Goal: Browse casually: Explore the website without a specific task or goal

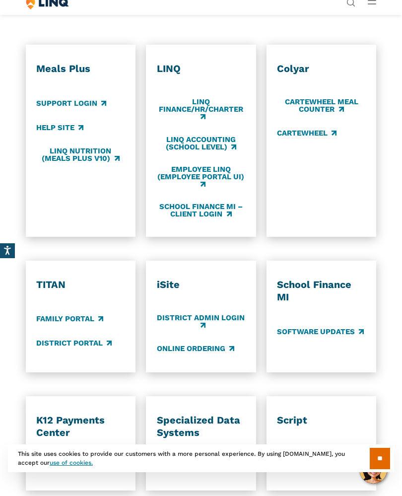
click at [184, 180] on link "Employee LINQ (Employee Portal UI)" at bounding box center [201, 177] width 89 height 24
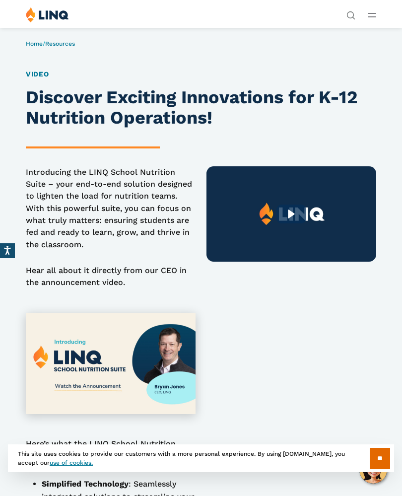
click at [34, 44] on link "Home" at bounding box center [34, 43] width 17 height 7
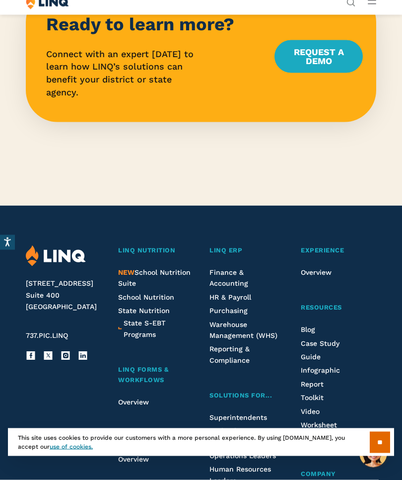
scroll to position [2273, 0]
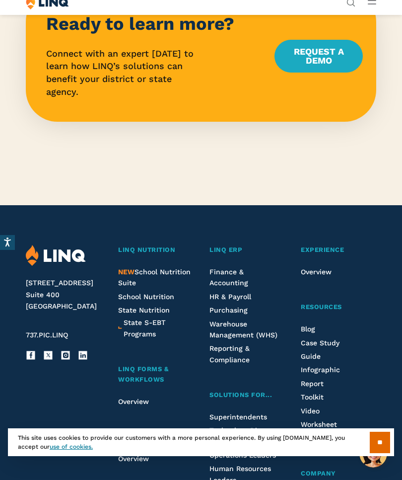
click at [126, 268] on span "NEW" at bounding box center [126, 272] width 16 height 8
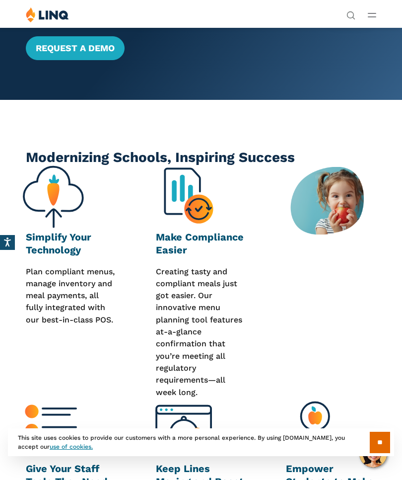
scroll to position [214, 0]
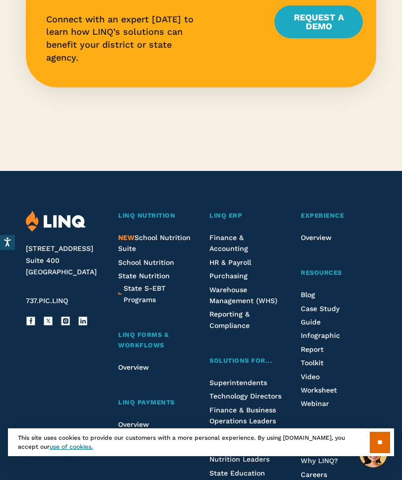
scroll to position [2307, 0]
